Goal: Task Accomplishment & Management: Manage account settings

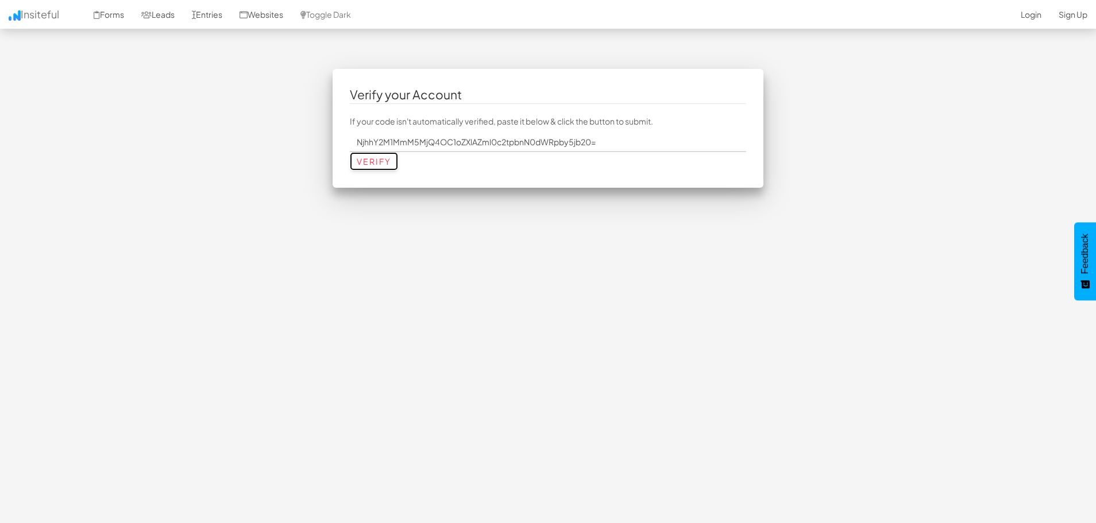
click at [360, 161] on input "Verify" at bounding box center [374, 161] width 48 height 18
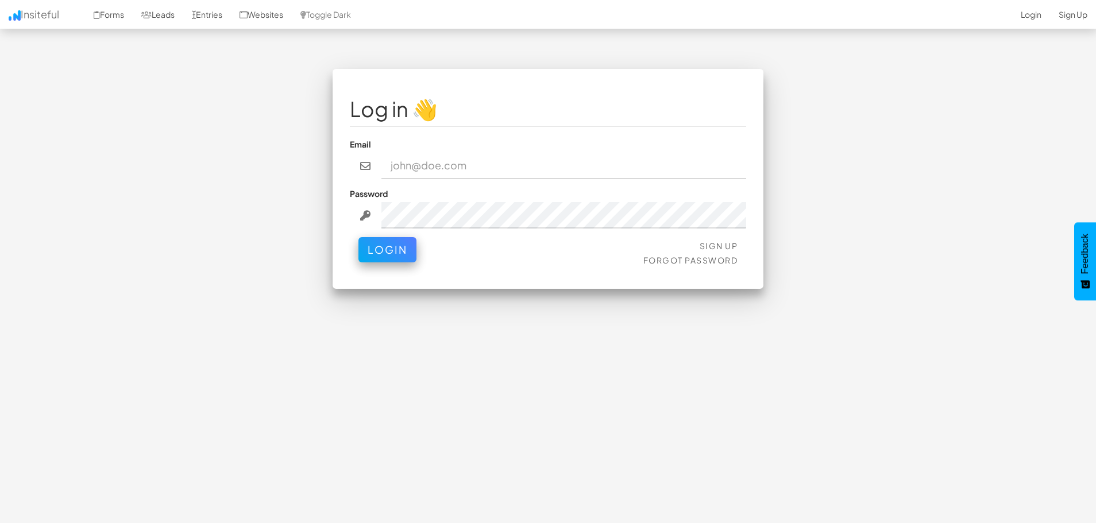
click at [420, 172] on input "email" at bounding box center [563, 166] width 365 height 26
type input "f"
type input "[EMAIL_ADDRESS][DOMAIN_NAME]"
click at [358, 237] on button "Login" at bounding box center [387, 249] width 58 height 25
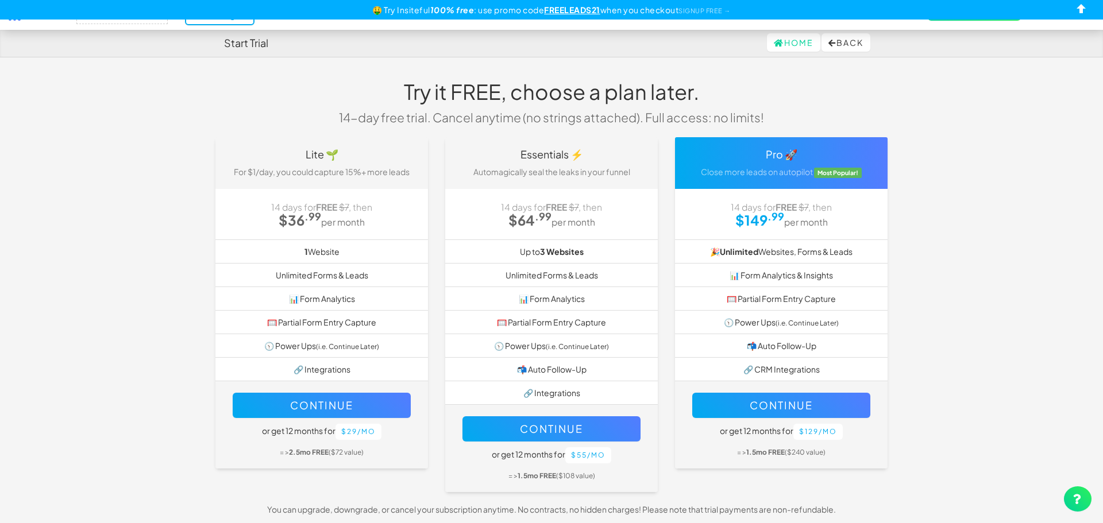
select select "2410"
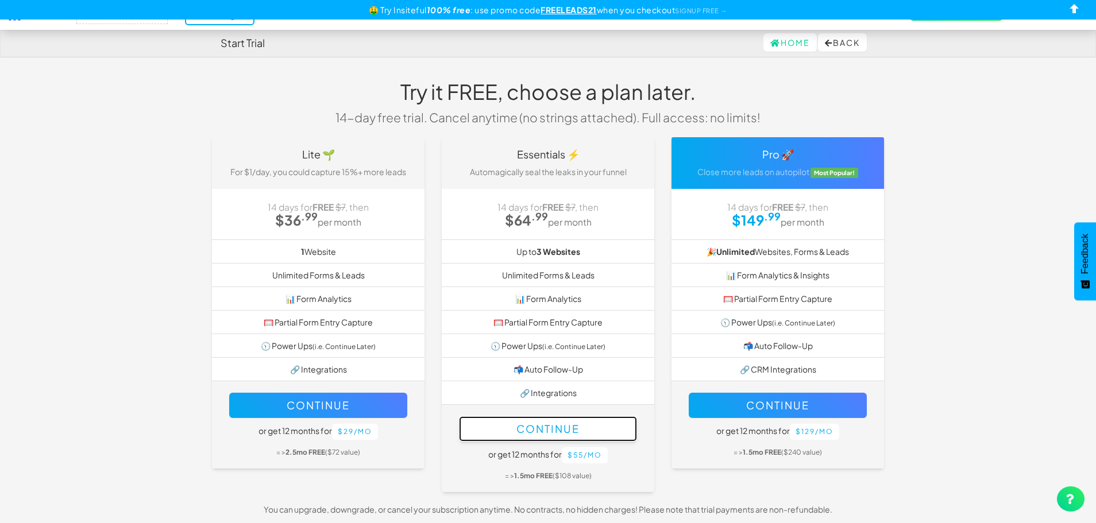
click at [606, 422] on button "Continue" at bounding box center [548, 428] width 178 height 25
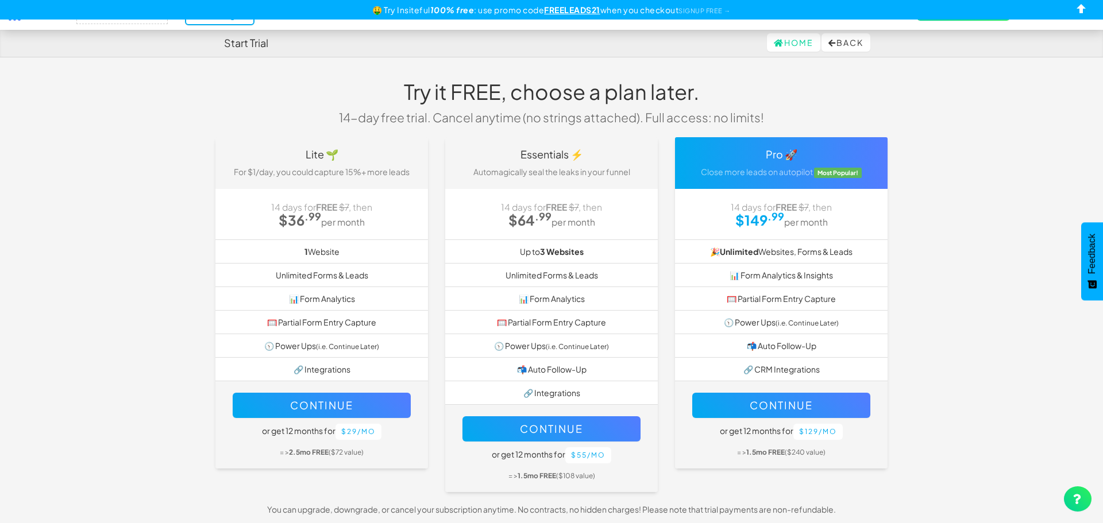
select select "2410"
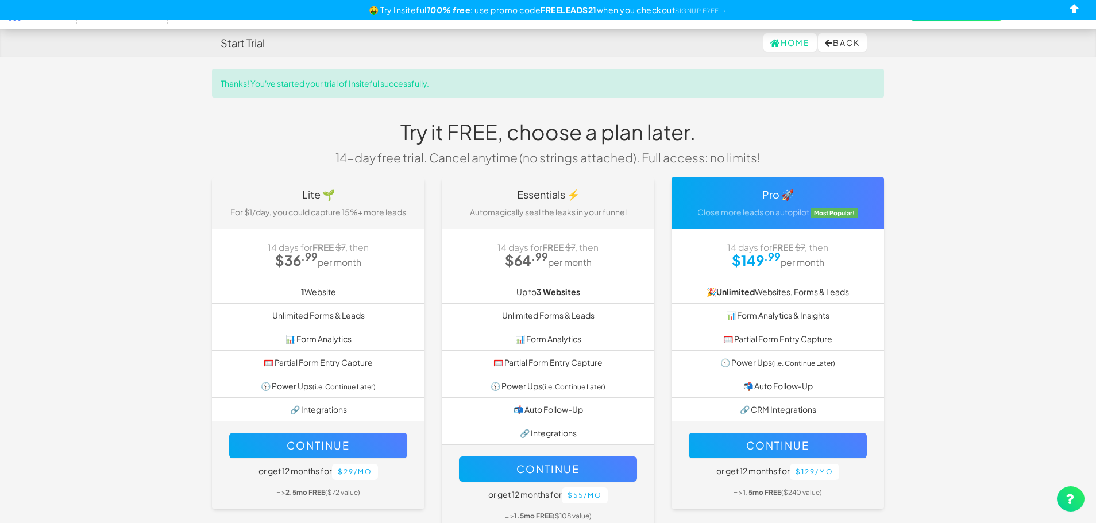
select select "2410"
click at [782, 44] on link "Home" at bounding box center [789, 42] width 53 height 18
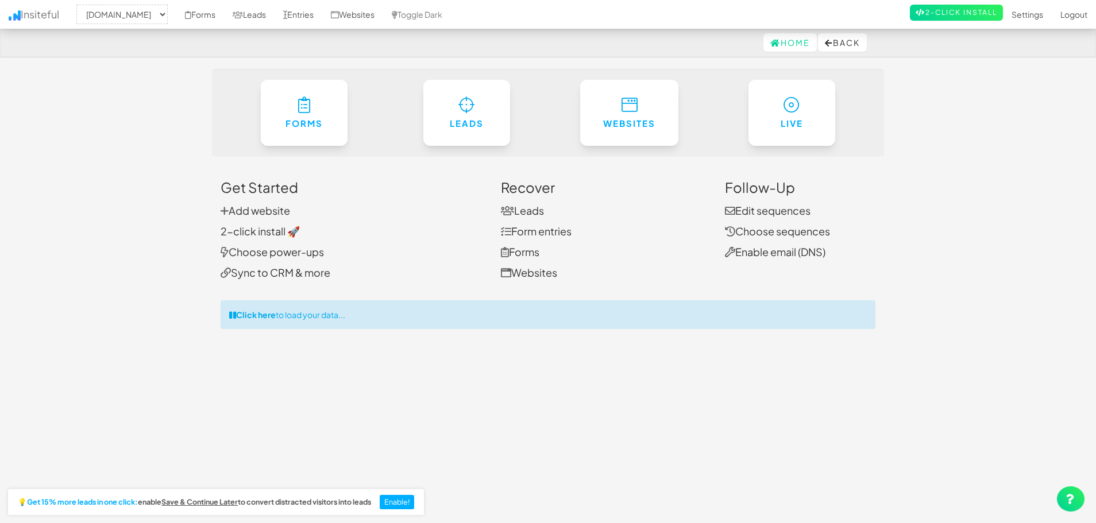
select select "2410"
click at [383, 12] on link "Websites" at bounding box center [352, 14] width 61 height 29
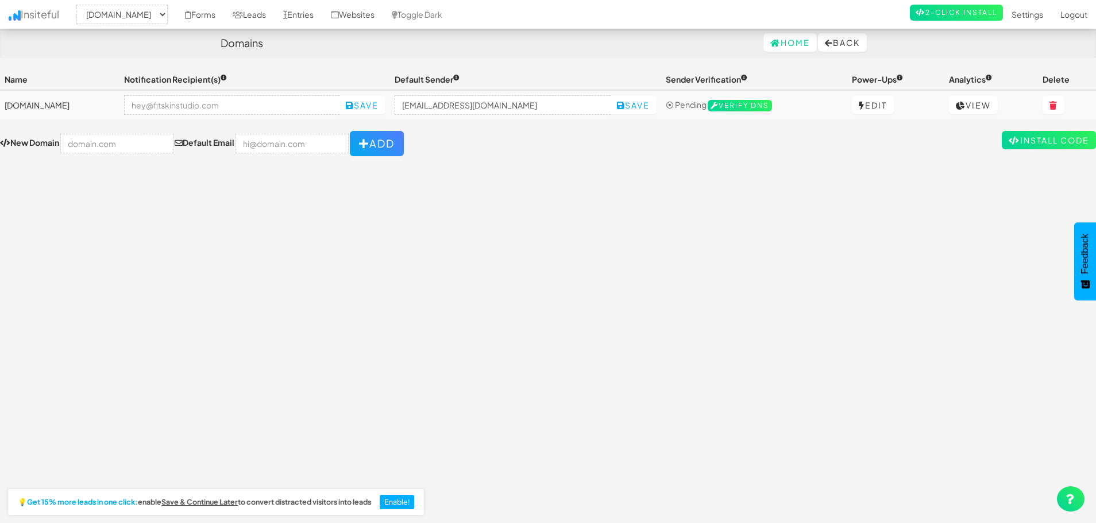
select select "2410"
click at [962, 16] on link "2-Click Install" at bounding box center [956, 13] width 93 height 16
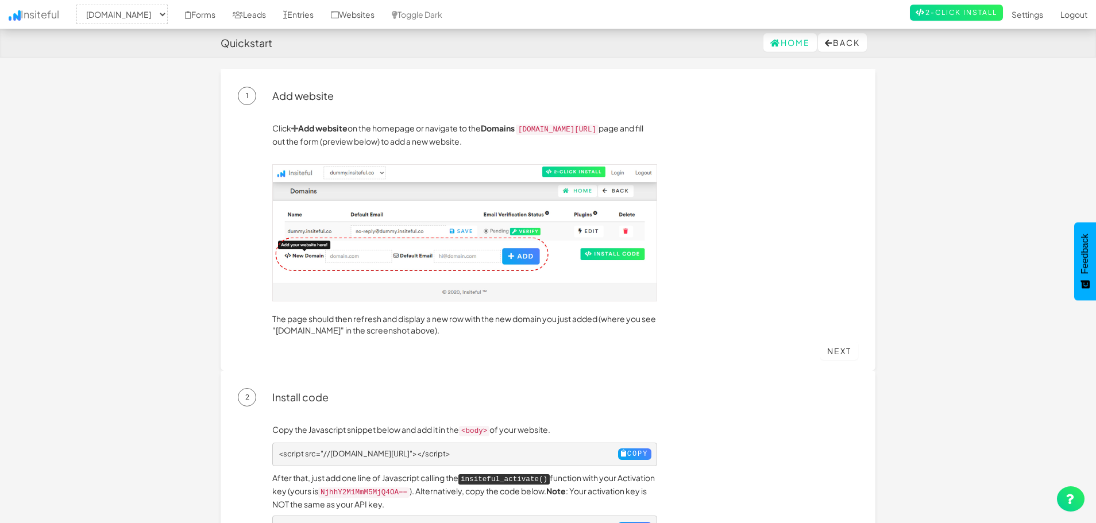
select select "2410"
click at [116, 12] on select "-- None -- fitskinstudio.com" at bounding box center [121, 15] width 91 height 20
click at [1026, 14] on link "Settings" at bounding box center [1027, 14] width 49 height 29
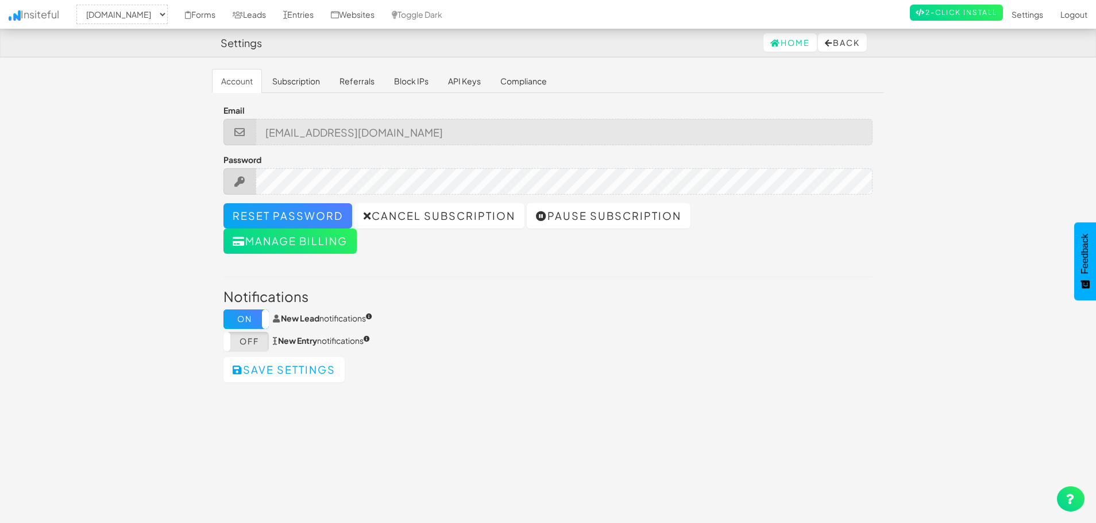
select select "2410"
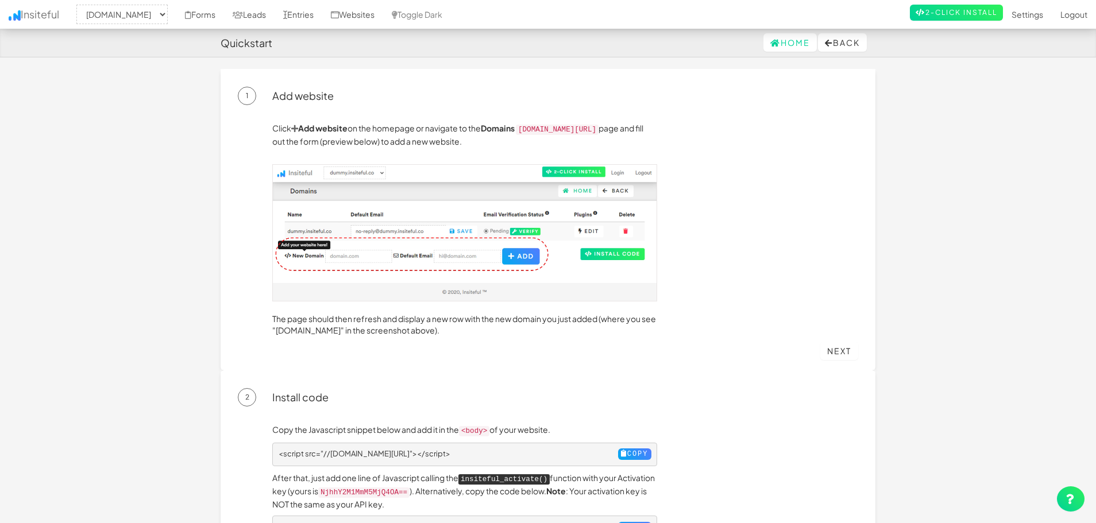
select select "2410"
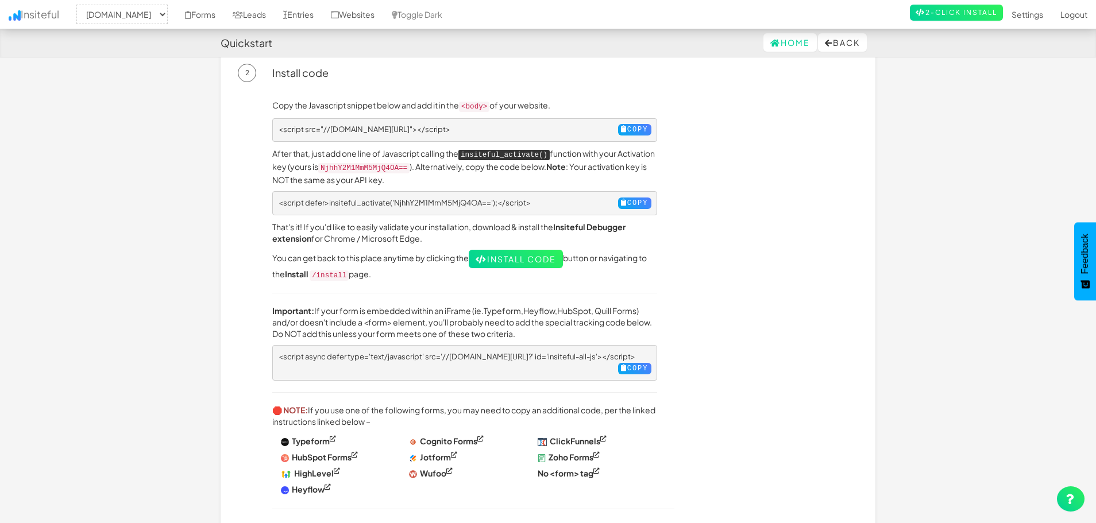
scroll to position [287, 0]
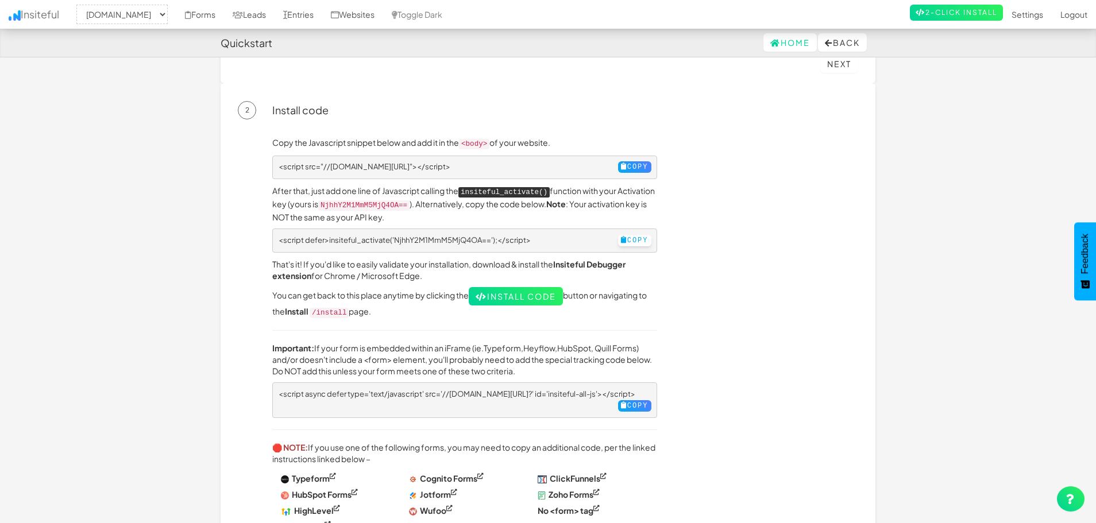
click at [622, 235] on button "Copy" at bounding box center [634, 240] width 33 height 11
click at [1033, 11] on link "Settings" at bounding box center [1027, 14] width 49 height 29
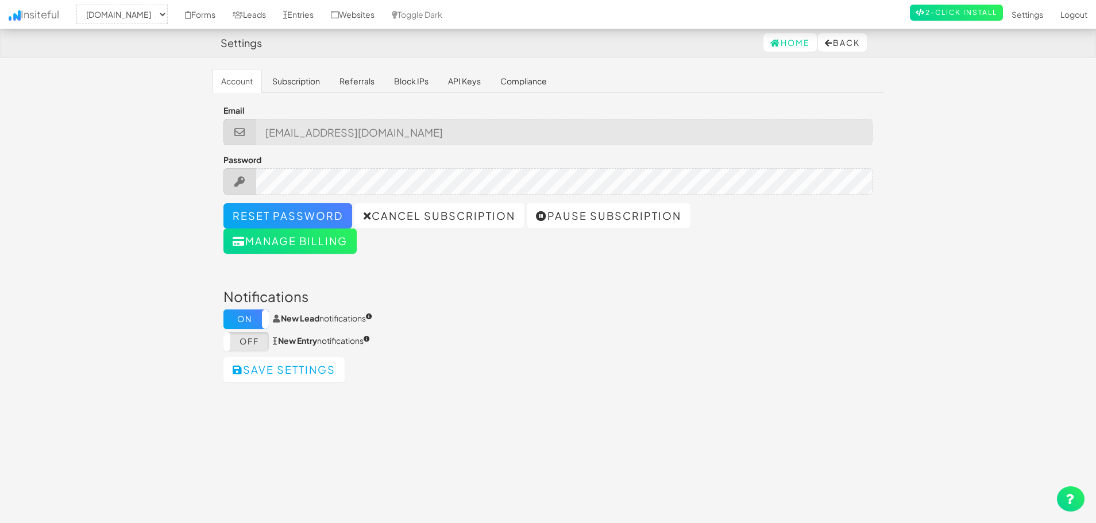
select select "2410"
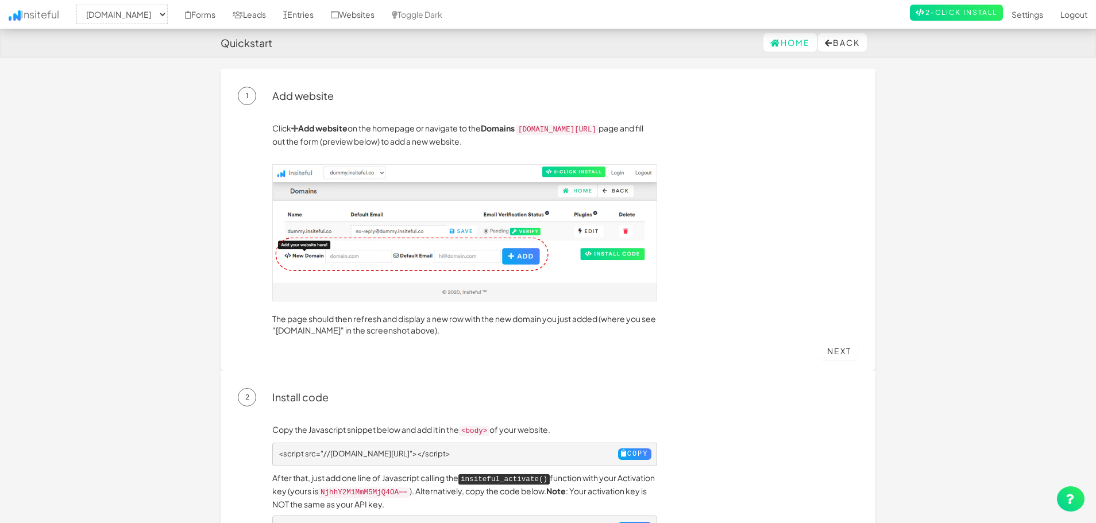
select select "2410"
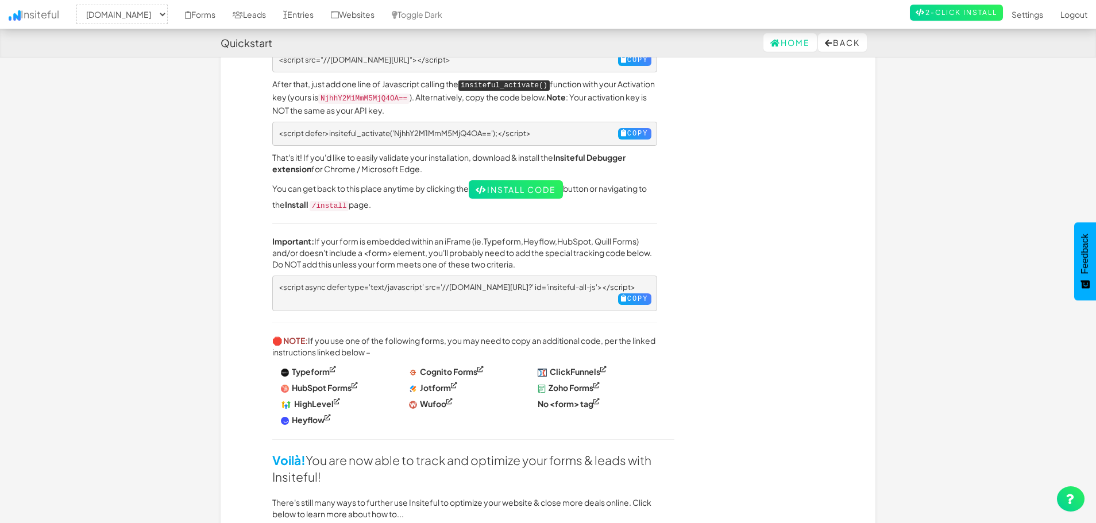
scroll to position [366, 0]
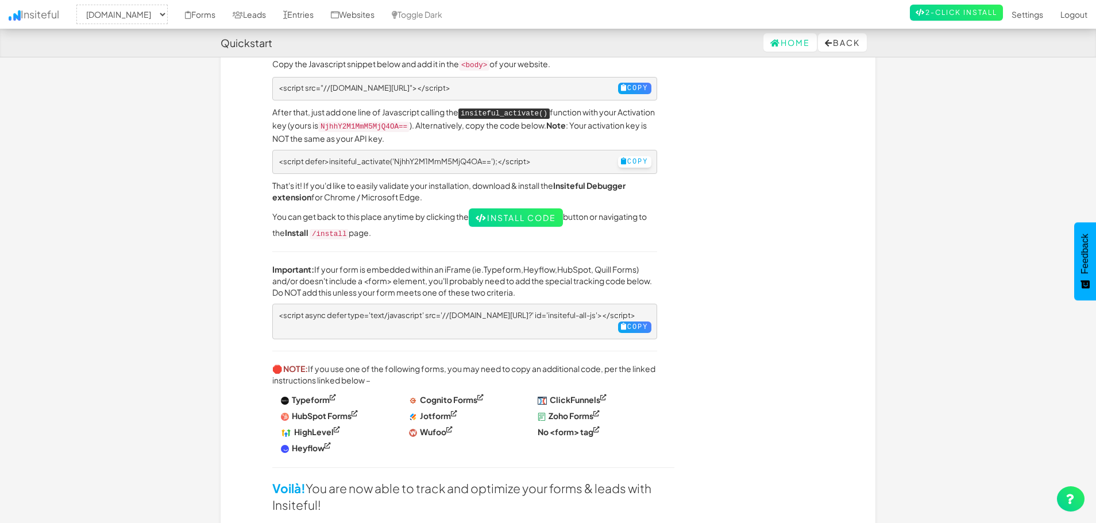
click at [618, 156] on button "Copy" at bounding box center [634, 161] width 33 height 11
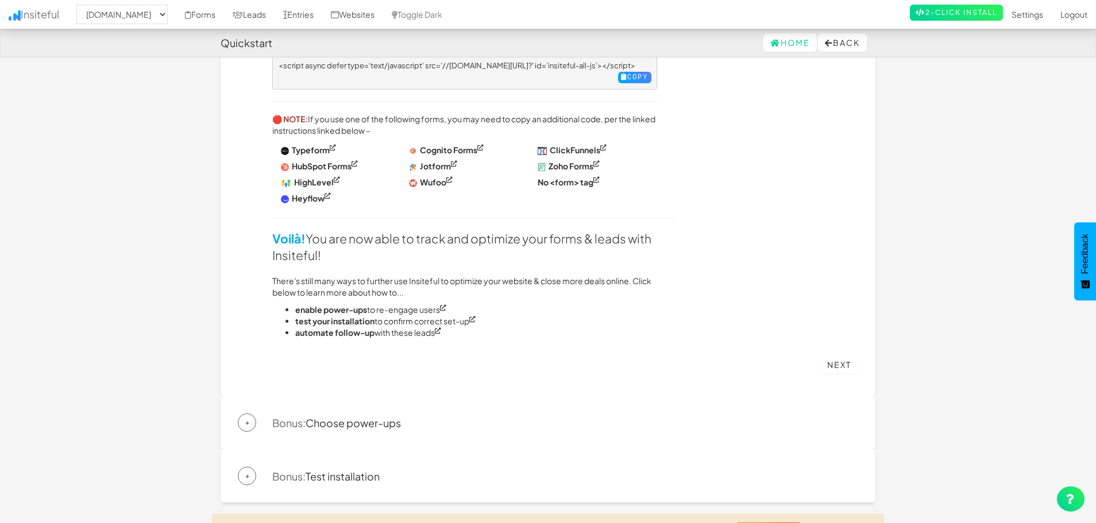
scroll to position [596, 0]
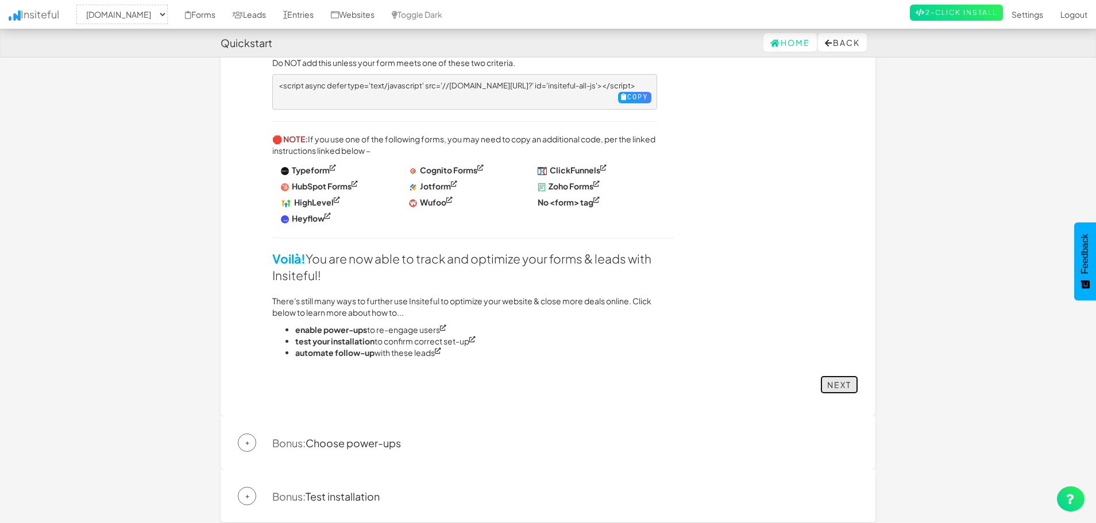
click at [847, 377] on link "Next" at bounding box center [839, 385] width 38 height 18
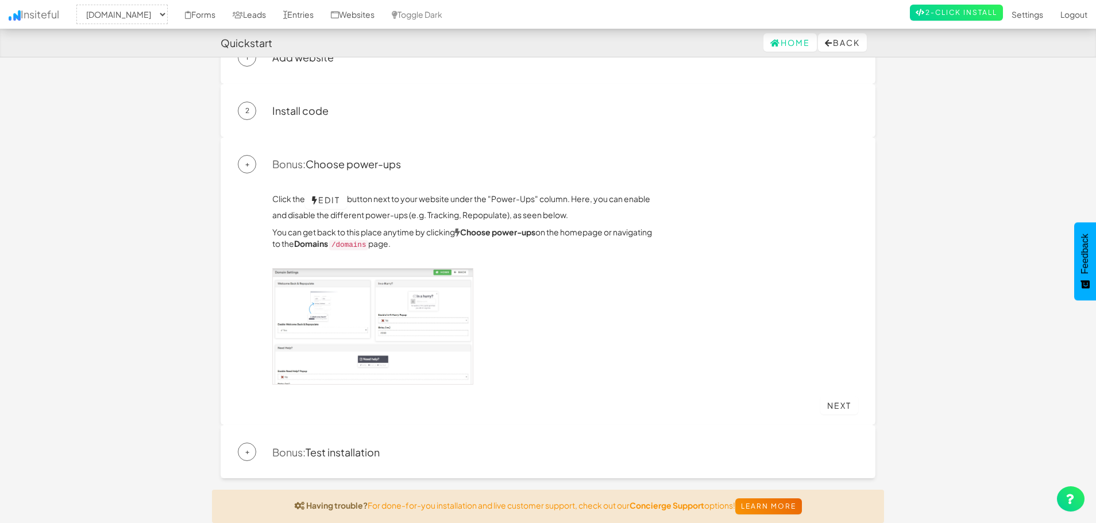
scroll to position [0, 0]
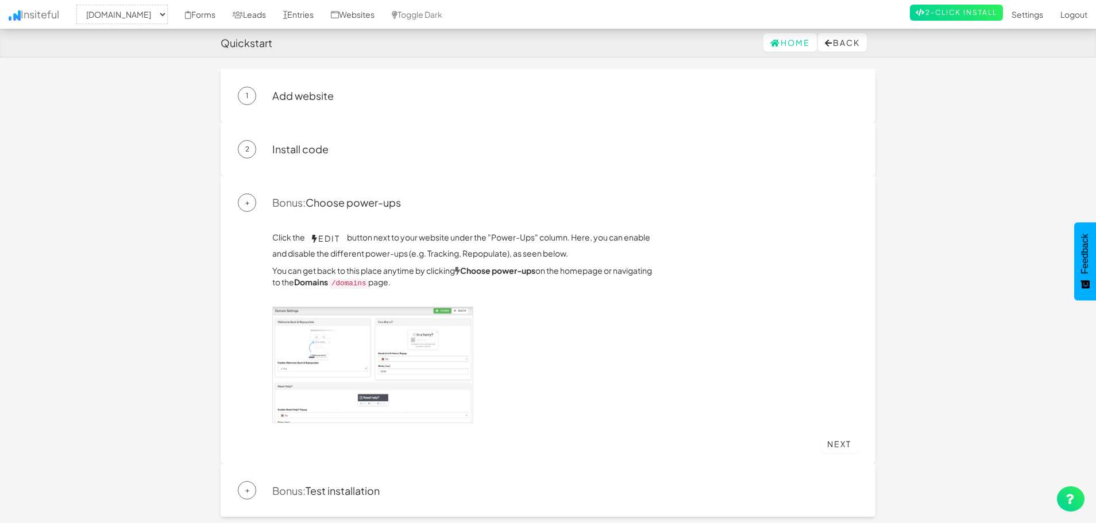
click at [838, 52] on div "Home Back" at bounding box center [548, 43] width 655 height 28
click at [837, 45] on button "Back" at bounding box center [842, 42] width 49 height 18
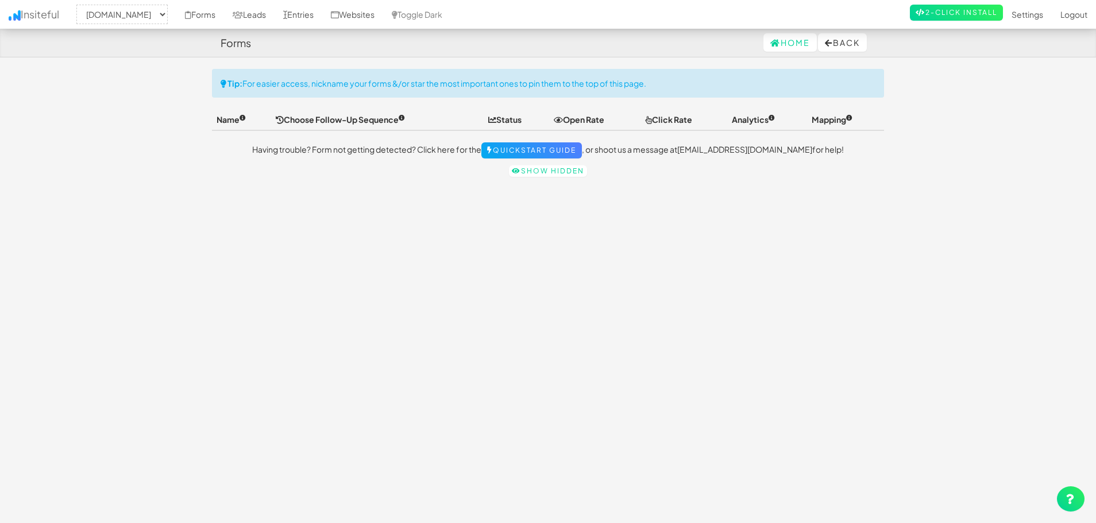
select select "2410"
click at [266, 17] on link "Leads" at bounding box center [249, 14] width 51 height 29
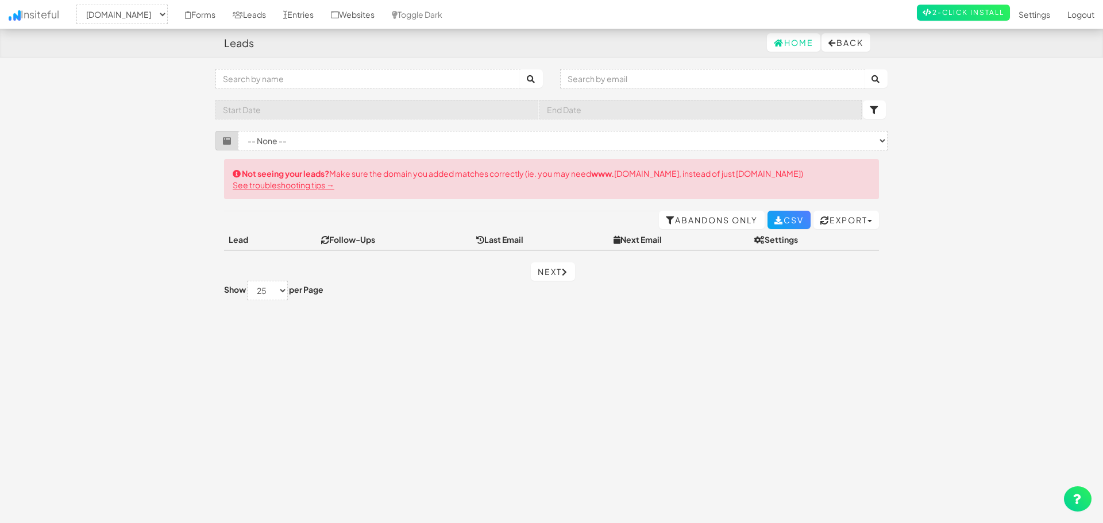
select select "2410"
click at [368, 17] on link "Websites" at bounding box center [352, 14] width 61 height 29
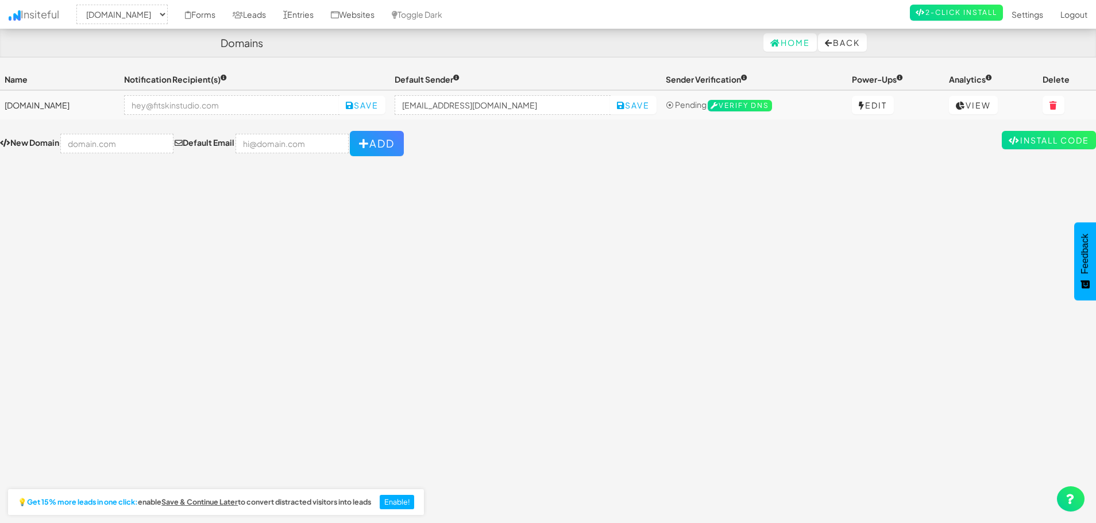
select select "2410"
click at [1070, 144] on link "Install Code" at bounding box center [1049, 140] width 94 height 18
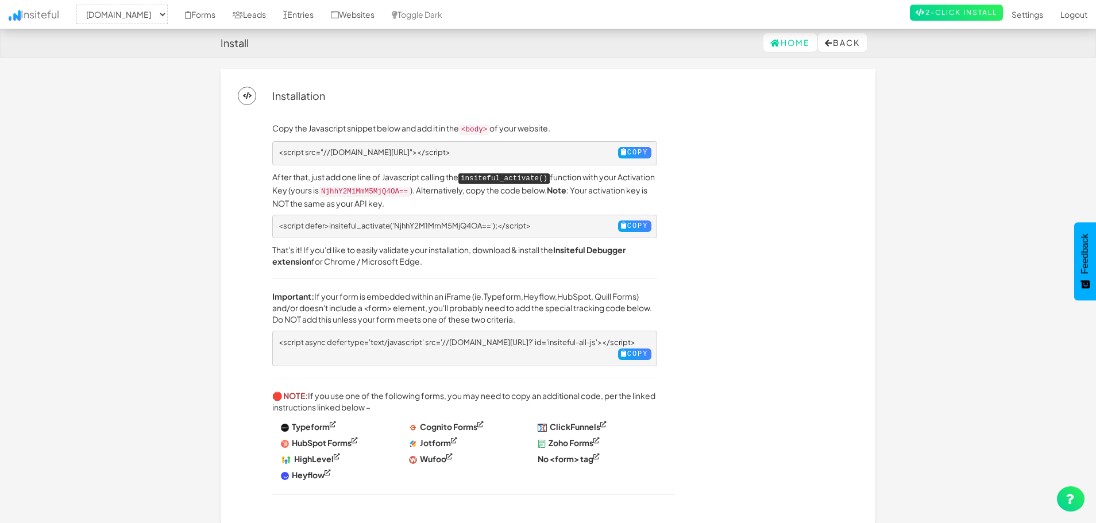
select select "2410"
click at [201, 12] on link "Forms" at bounding box center [200, 14] width 48 height 29
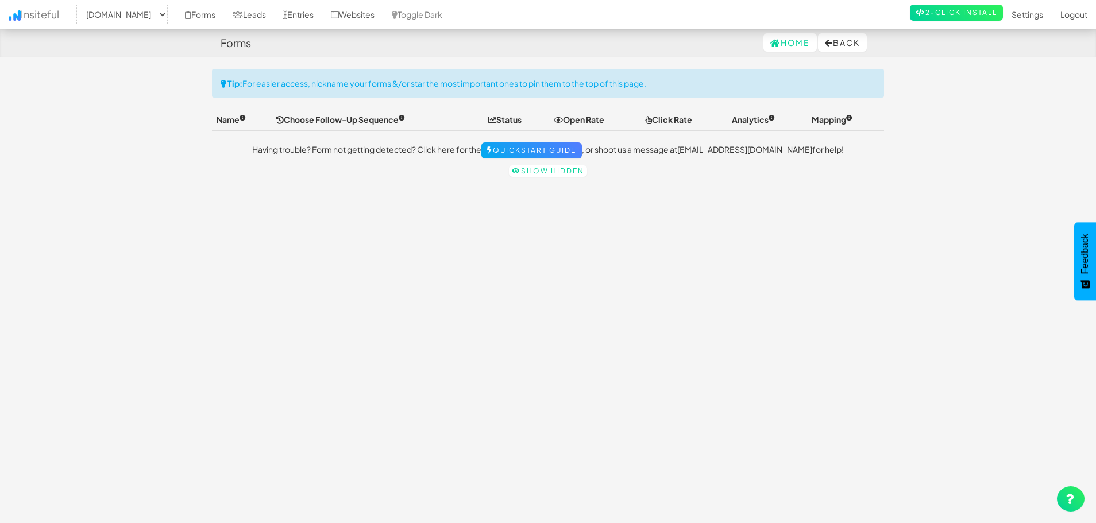
select select "2410"
click at [541, 168] on link "Show hidden" at bounding box center [548, 170] width 78 height 11
select select "2410"
click at [534, 200] on div "Toggle navigation Insiteful -- None -- [DOMAIN_NAME] Forms Leads Entries Websit…" at bounding box center [548, 291] width 672 height 444
click at [779, 40] on link "Home" at bounding box center [789, 42] width 53 height 18
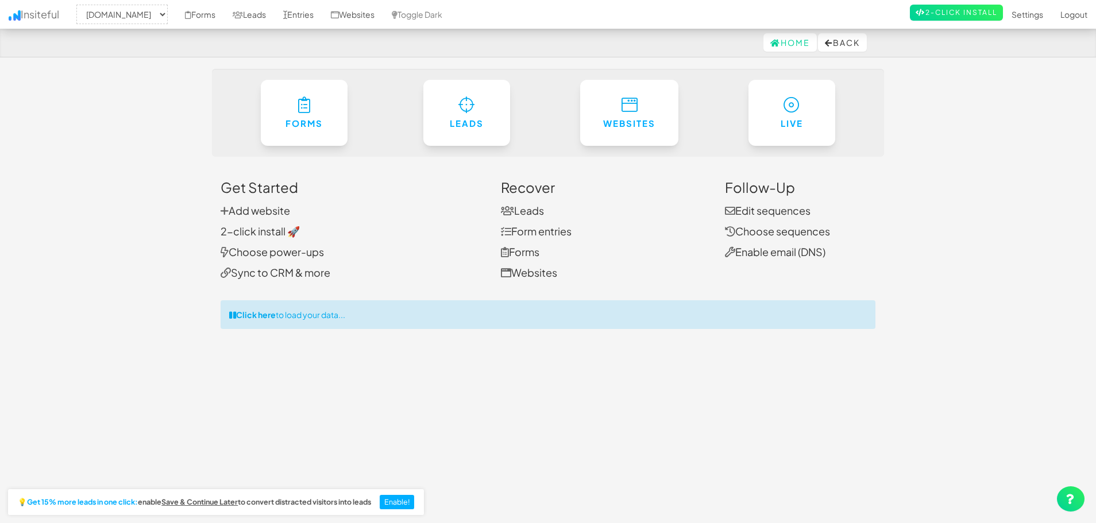
select select "2410"
click at [252, 17] on link "Leads" at bounding box center [249, 14] width 51 height 29
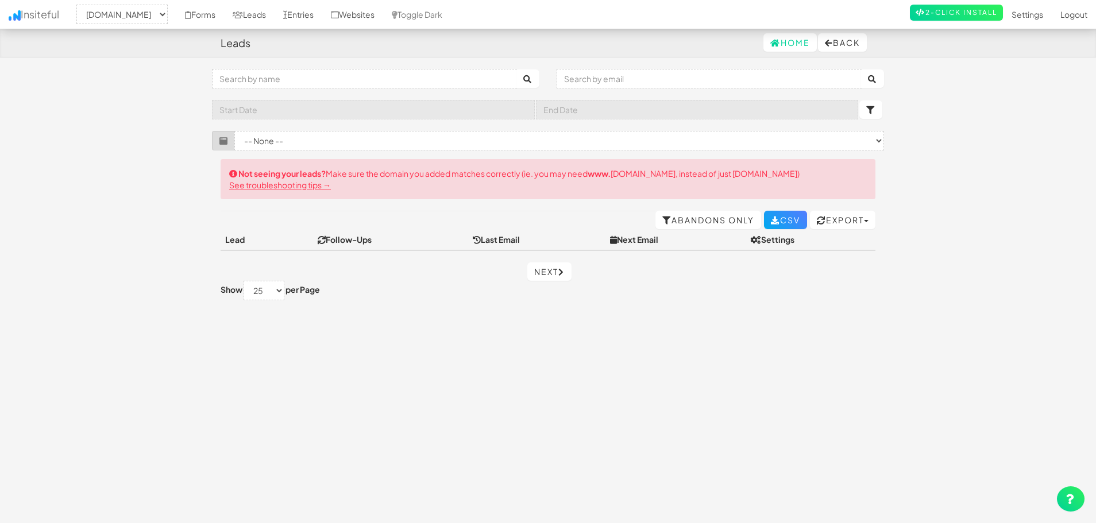
select select "2410"
click at [283, 86] on input "text" at bounding box center [364, 79] width 305 height 20
click at [273, 145] on select "-- None --" at bounding box center [558, 141] width 649 height 20
click at [215, 14] on link "Forms" at bounding box center [200, 14] width 48 height 29
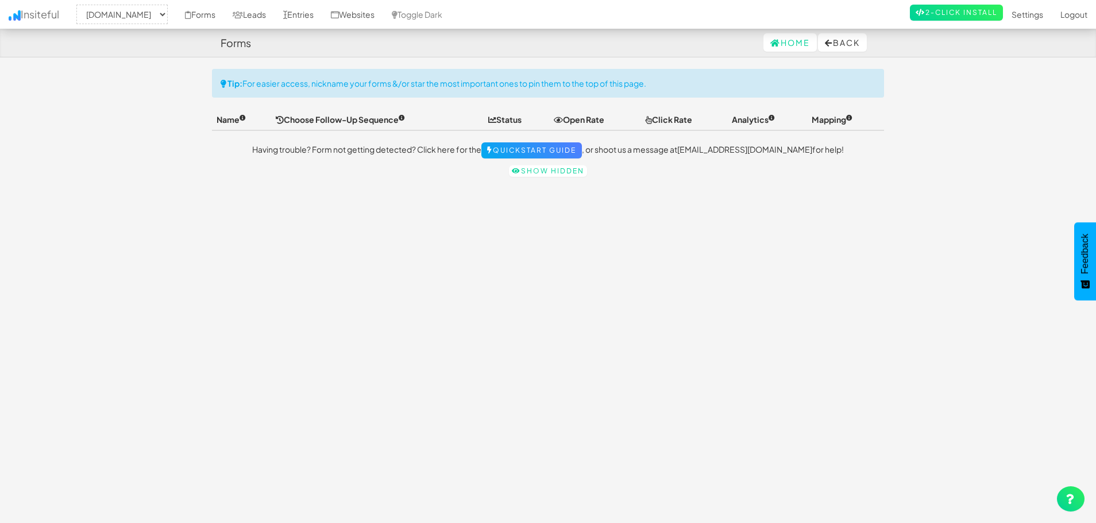
select select "2410"
click at [552, 150] on link "Quickstart Guide" at bounding box center [531, 150] width 100 height 16
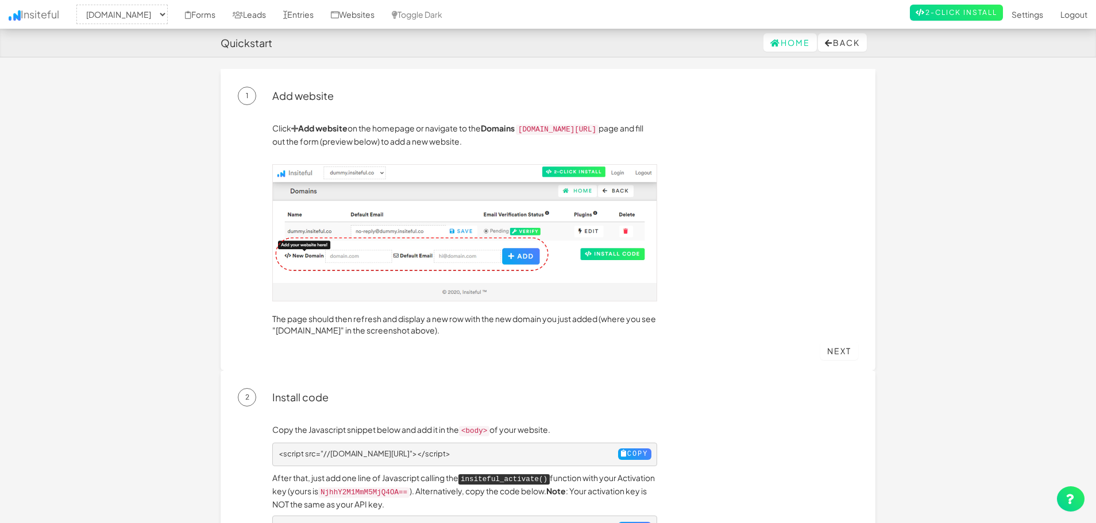
select select "2410"
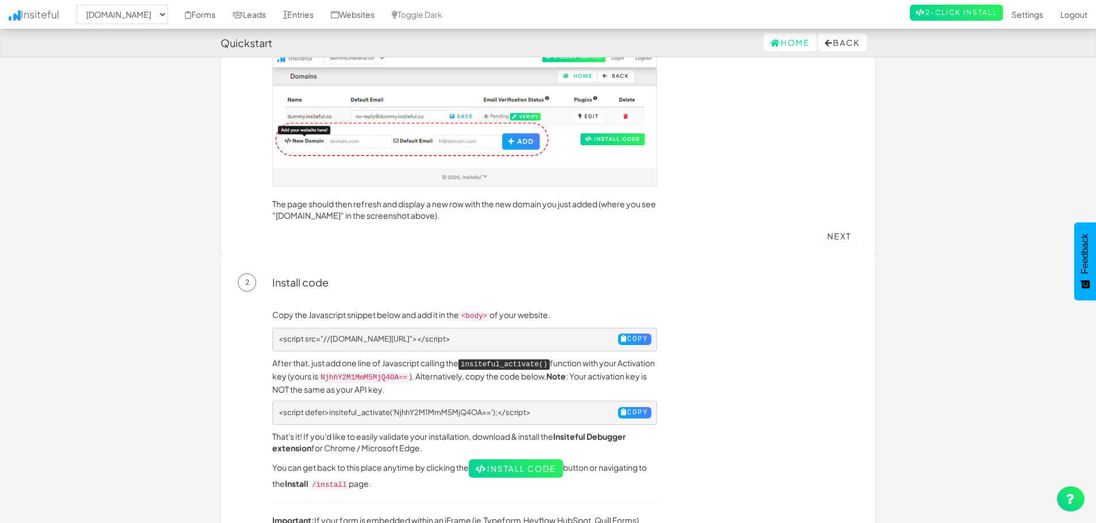
scroll to position [172, 0]
